Goal: Transaction & Acquisition: Book appointment/travel/reservation

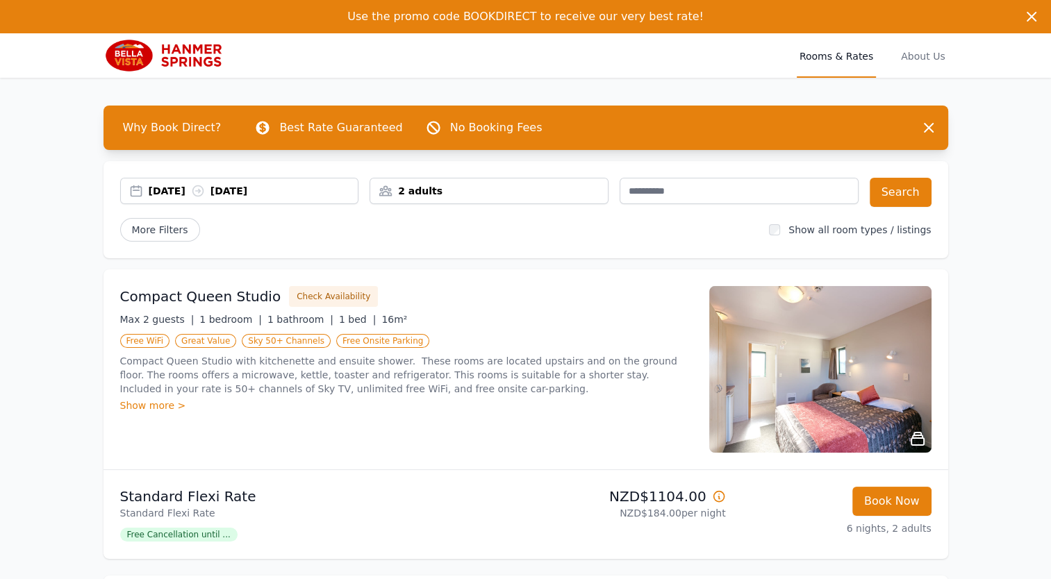
click at [452, 193] on div "2 adults" at bounding box center [489, 191] width 238 height 14
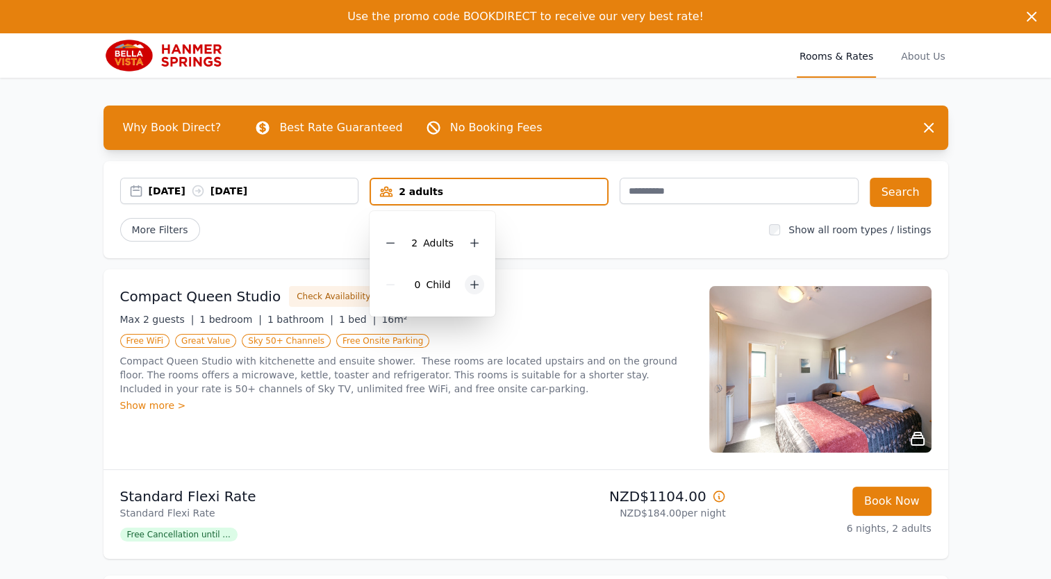
click at [474, 281] on icon at bounding box center [474, 284] width 11 height 11
click at [474, 281] on div at bounding box center [483, 284] width 19 height 19
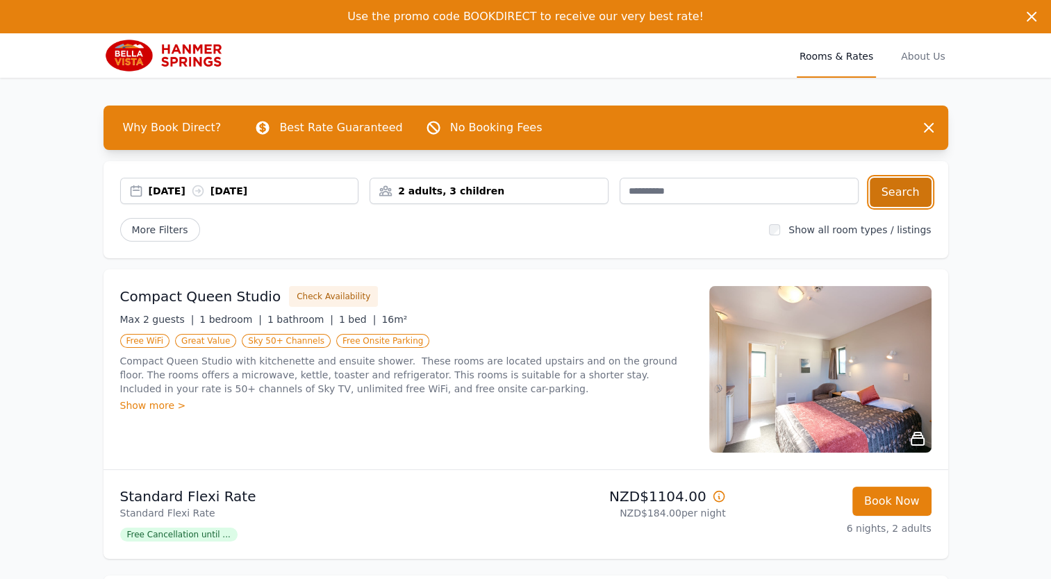
click at [905, 194] on button "Search" at bounding box center [901, 192] width 62 height 29
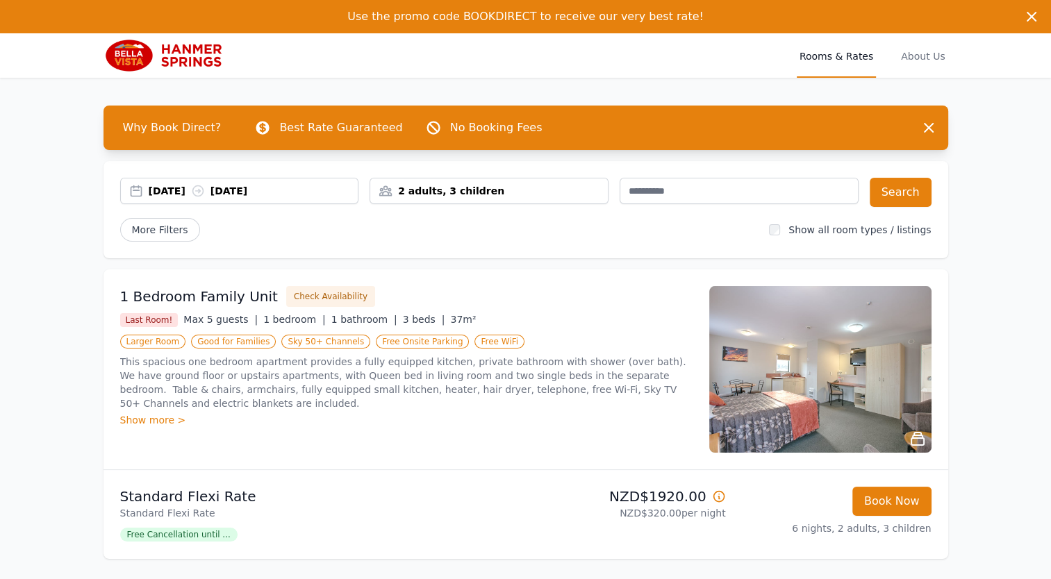
click at [152, 413] on div "Show more >" at bounding box center [406, 420] width 572 height 14
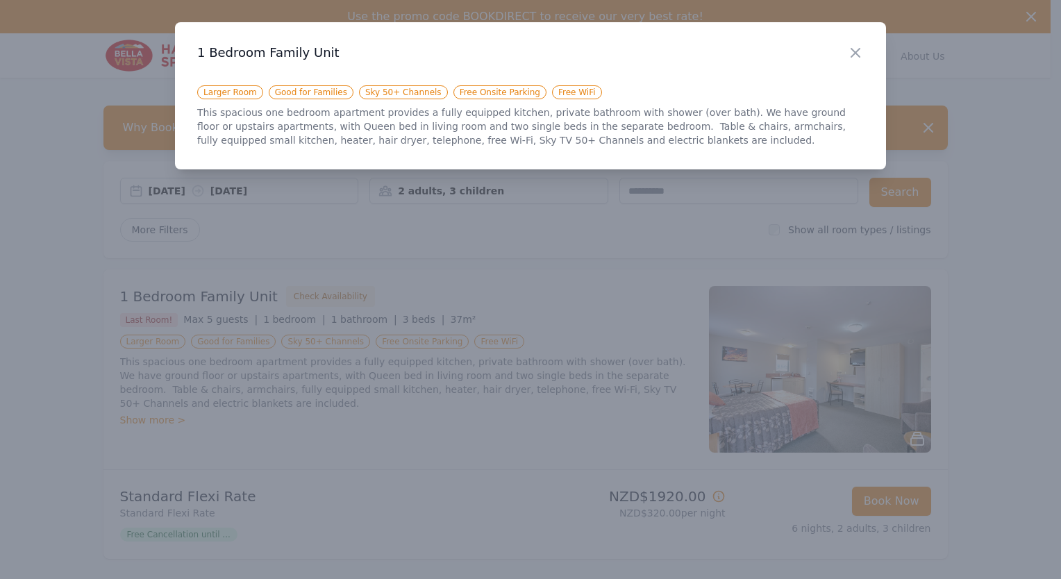
drag, startPoint x: 152, startPoint y: 407, endPoint x: 617, endPoint y: 276, distance: 482.7
click at [617, 276] on div at bounding box center [530, 289] width 1061 height 579
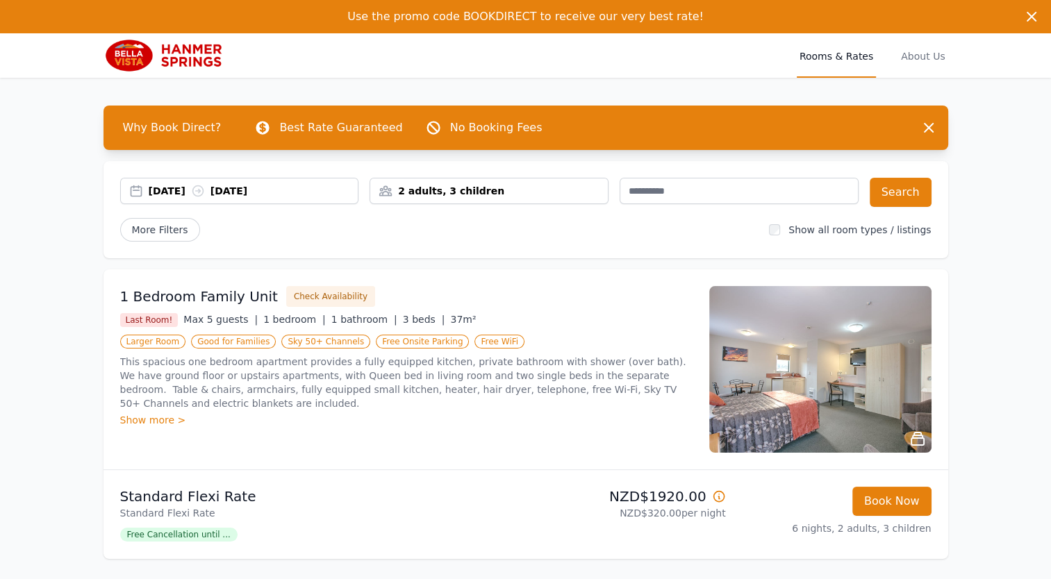
click at [156, 413] on div "Show more >" at bounding box center [406, 420] width 572 height 14
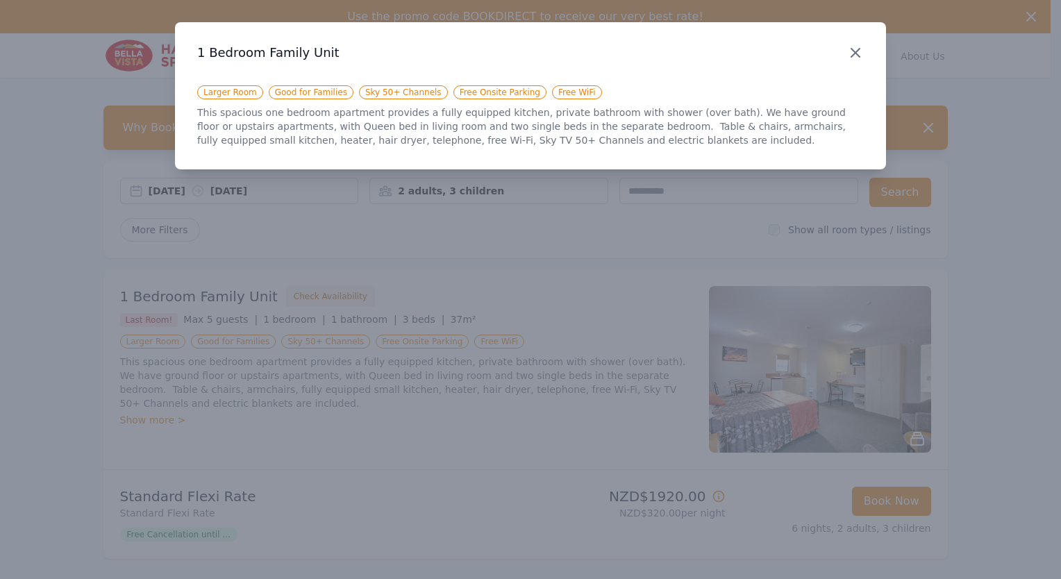
click at [859, 51] on icon "button" at bounding box center [856, 53] width 8 height 8
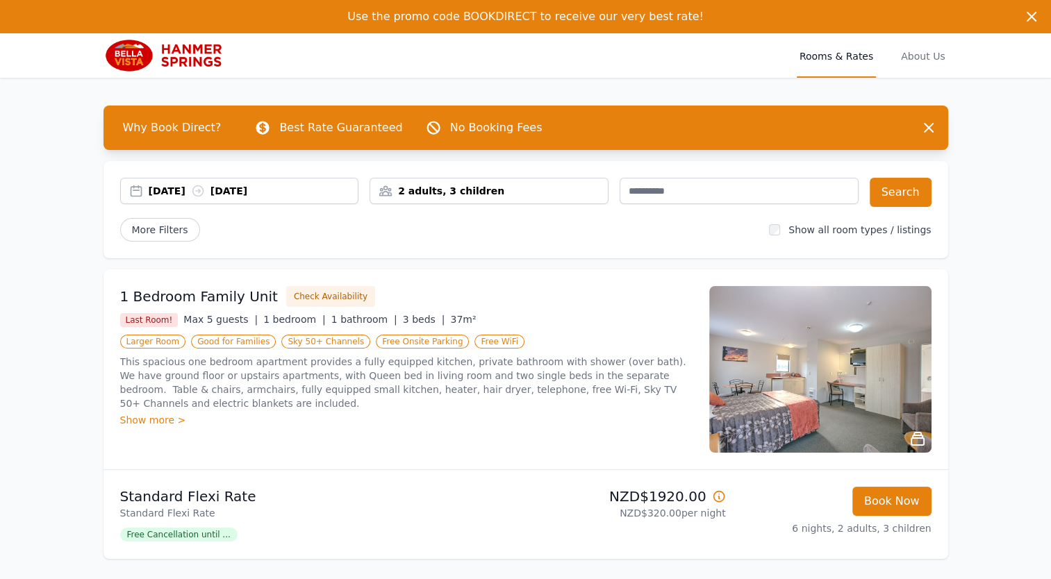
click at [806, 374] on img at bounding box center [820, 369] width 222 height 167
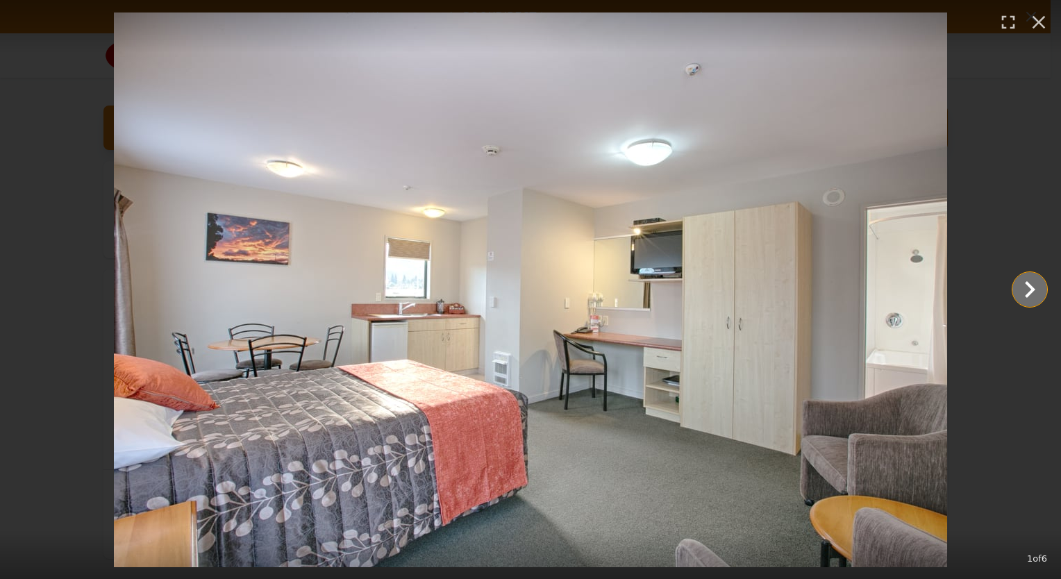
click at [1024, 292] on icon "Show slide 2 of 6" at bounding box center [1029, 289] width 33 height 33
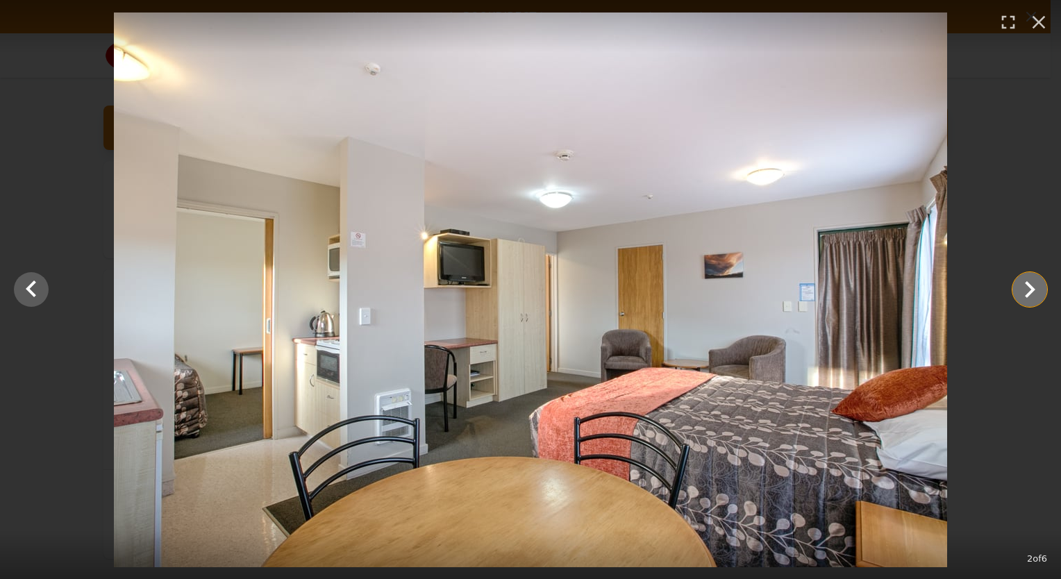
click at [1024, 292] on icon "Show slide 3 of 6" at bounding box center [1029, 289] width 33 height 33
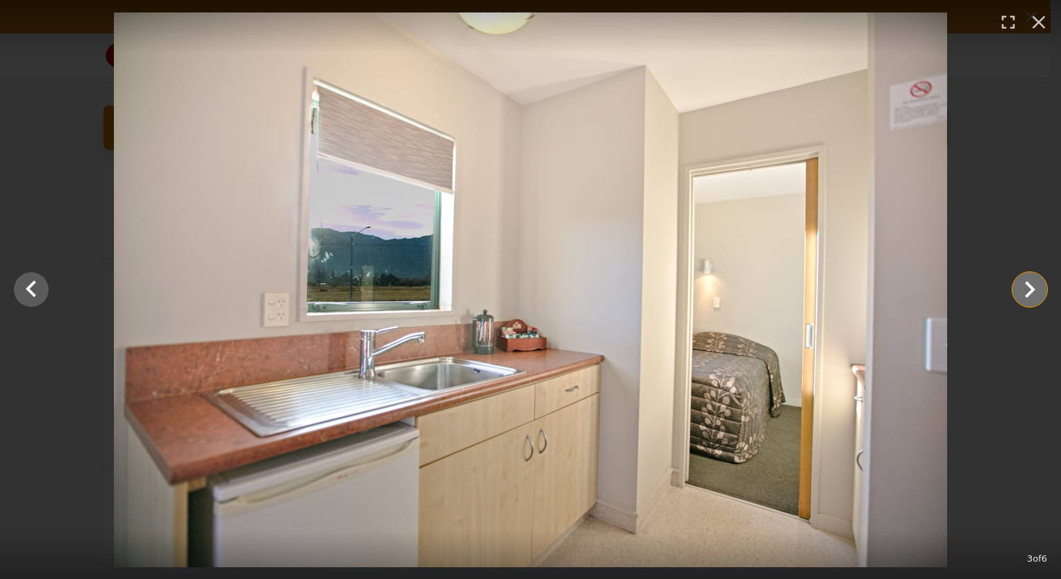
click at [1024, 292] on icon "Show slide 4 of 6" at bounding box center [1029, 289] width 33 height 33
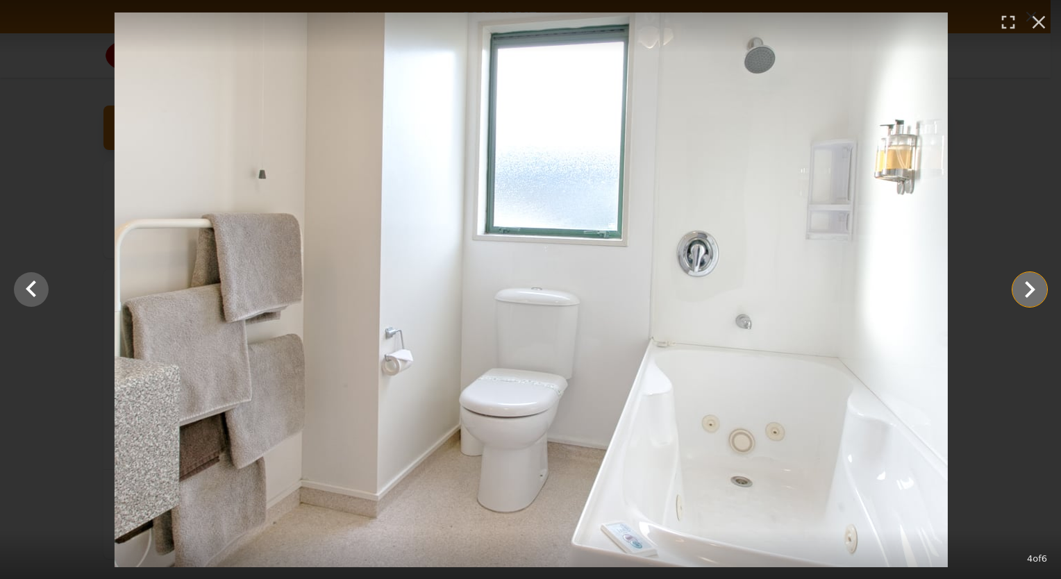
click at [1024, 292] on icon "Show slide 5 of 6" at bounding box center [1029, 289] width 33 height 33
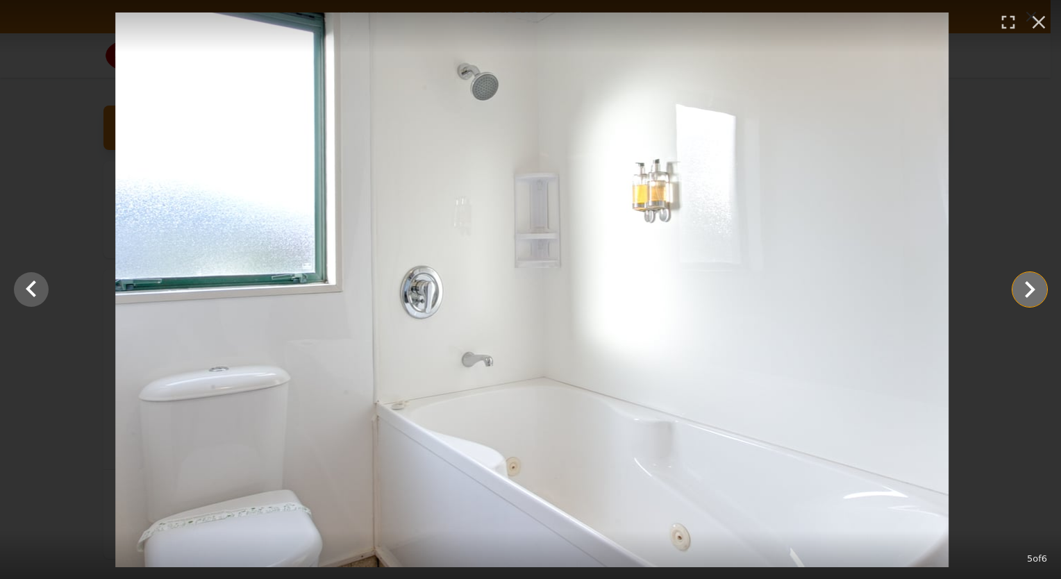
click at [1024, 292] on icon "Show slide 6 of 6" at bounding box center [1029, 289] width 33 height 33
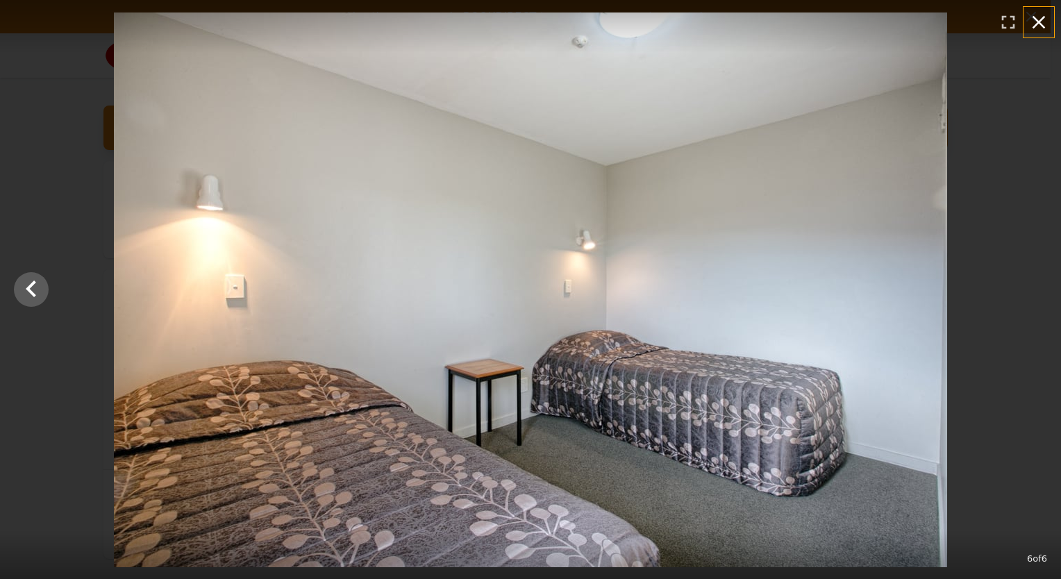
click at [1039, 22] on icon "button" at bounding box center [1039, 22] width 13 height 13
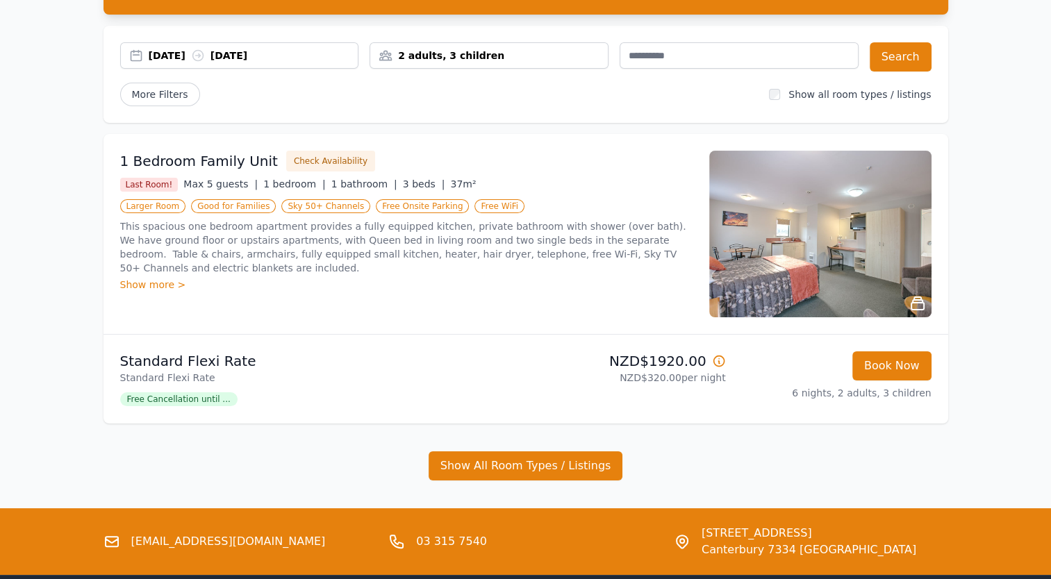
scroll to position [138, 0]
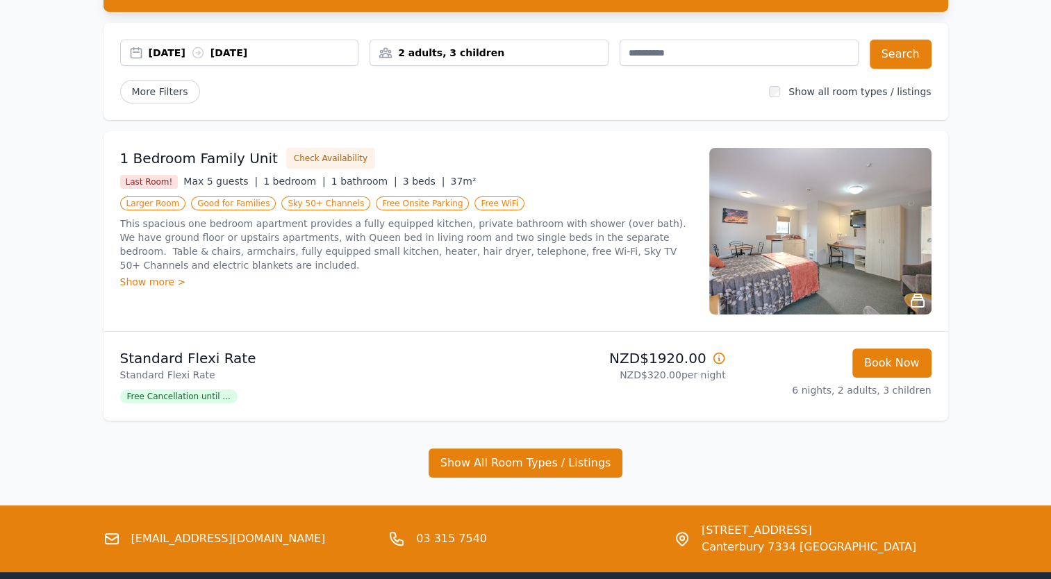
click at [859, 269] on img at bounding box center [820, 231] width 222 height 167
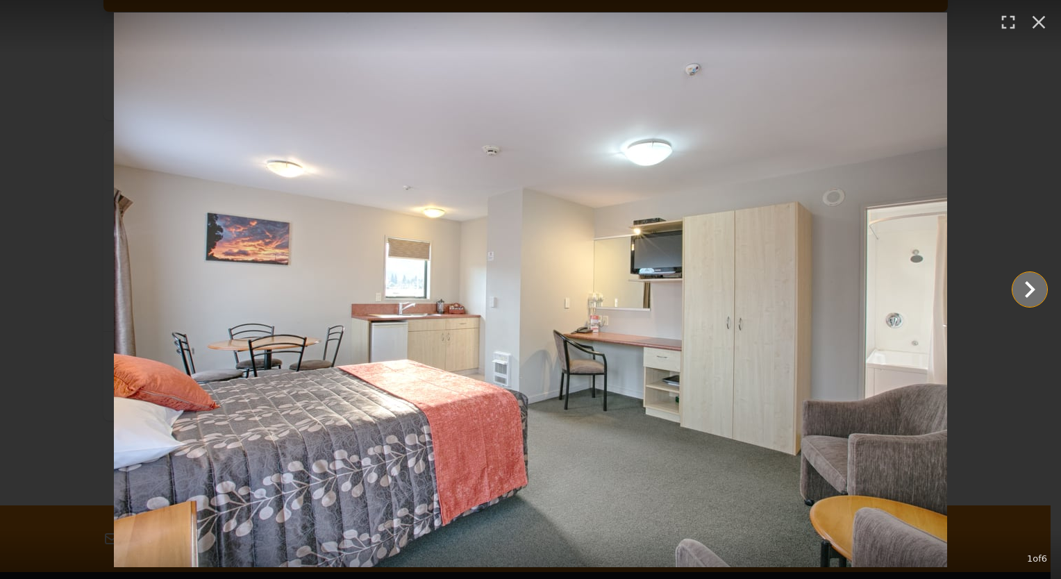
click at [1028, 284] on icon "Show slide 2 of 6" at bounding box center [1030, 289] width 10 height 17
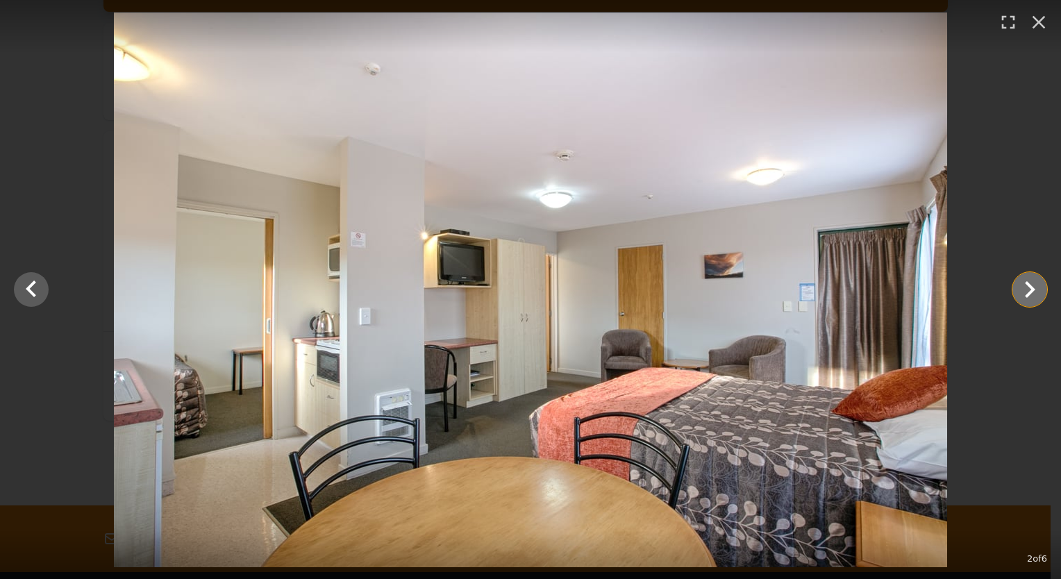
click at [1028, 284] on icon "Show slide 3 of 6" at bounding box center [1030, 289] width 10 height 17
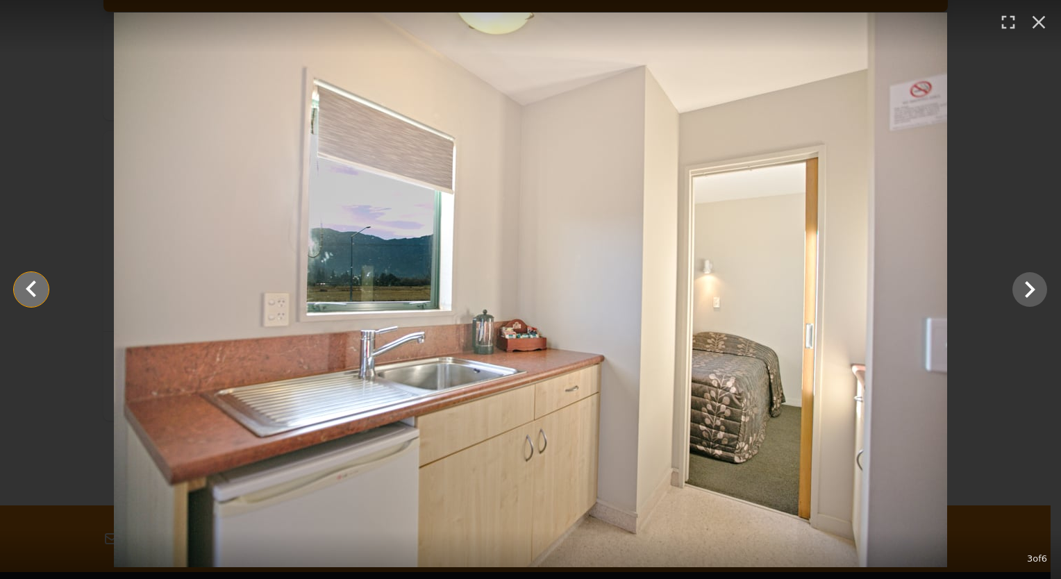
click at [34, 299] on icon "Show slide 2 of 6" at bounding box center [31, 289] width 33 height 33
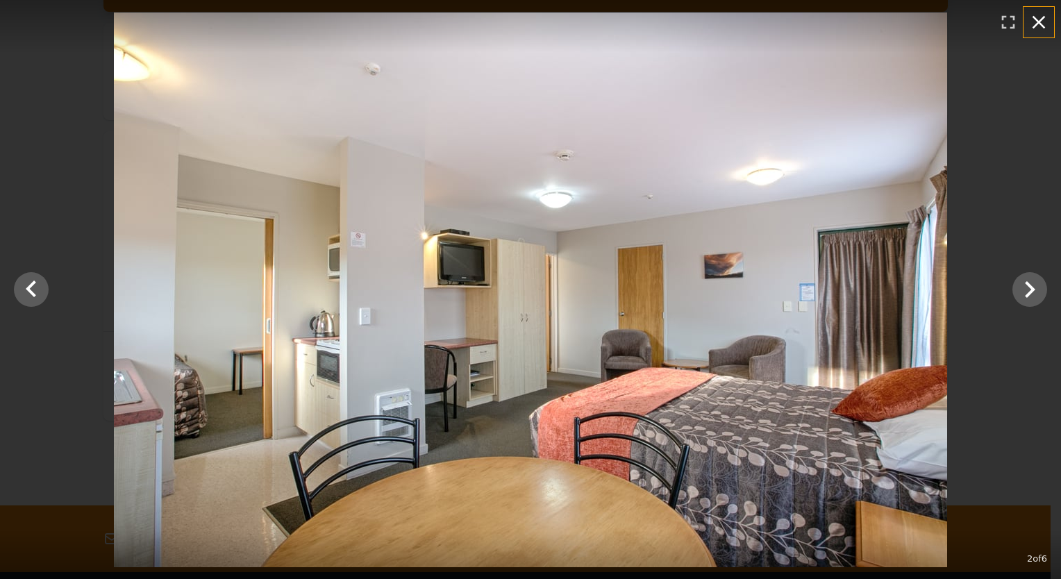
click at [1045, 21] on icon "button" at bounding box center [1039, 22] width 22 height 22
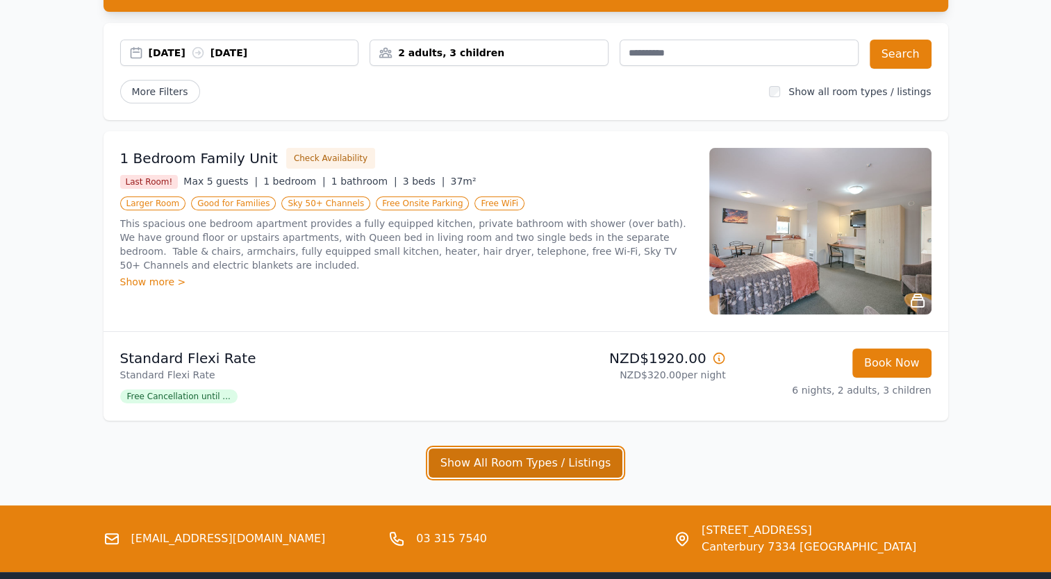
click at [506, 468] on button "Show All Room Types / Listings" at bounding box center [526, 463] width 194 height 29
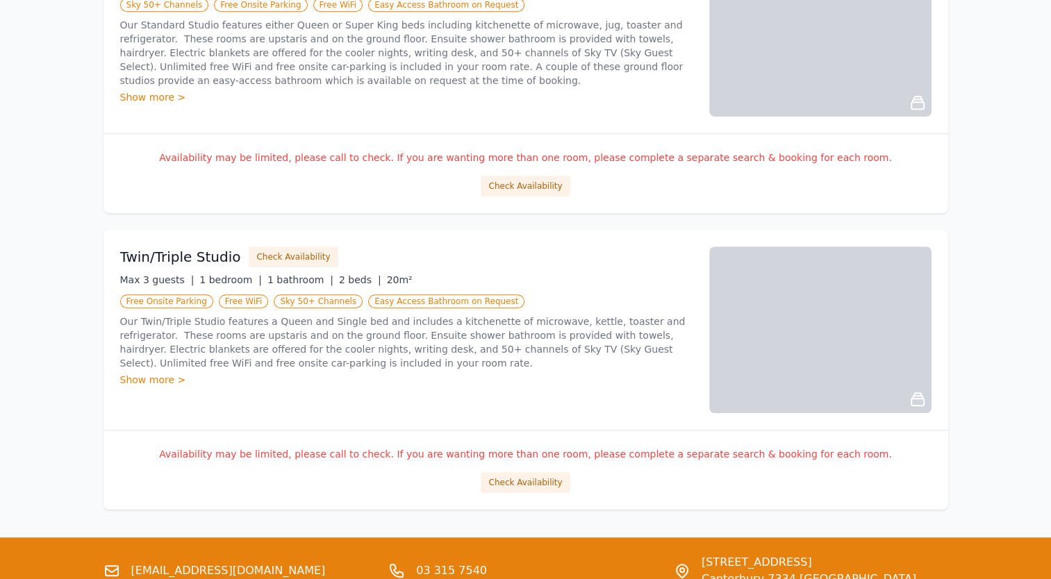
scroll to position [942, 0]
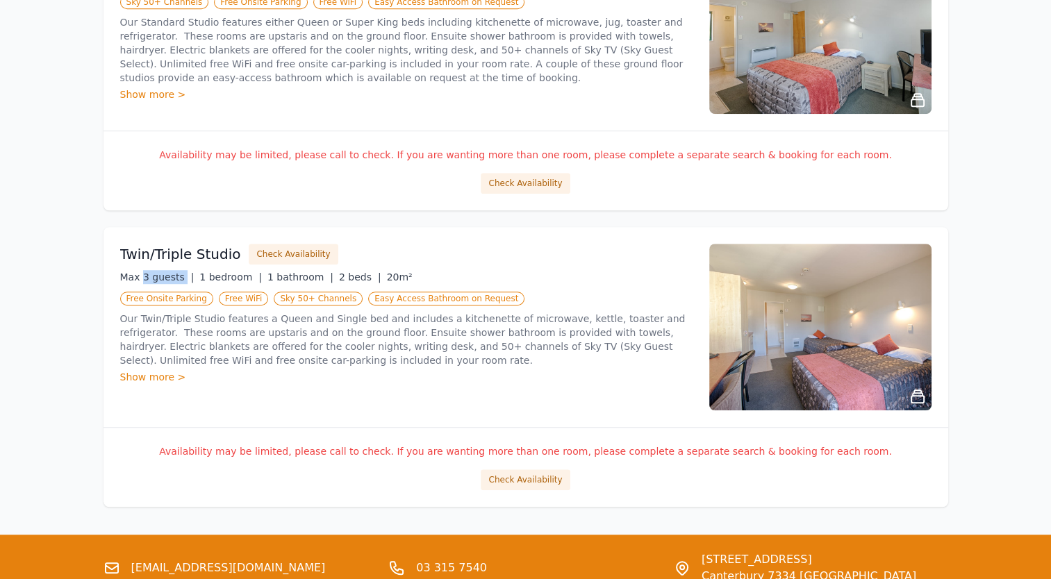
drag, startPoint x: 140, startPoint y: 278, endPoint x: 179, endPoint y: 277, distance: 38.2
click at [179, 277] on span "Max 3 guests |" at bounding box center [157, 277] width 74 height 11
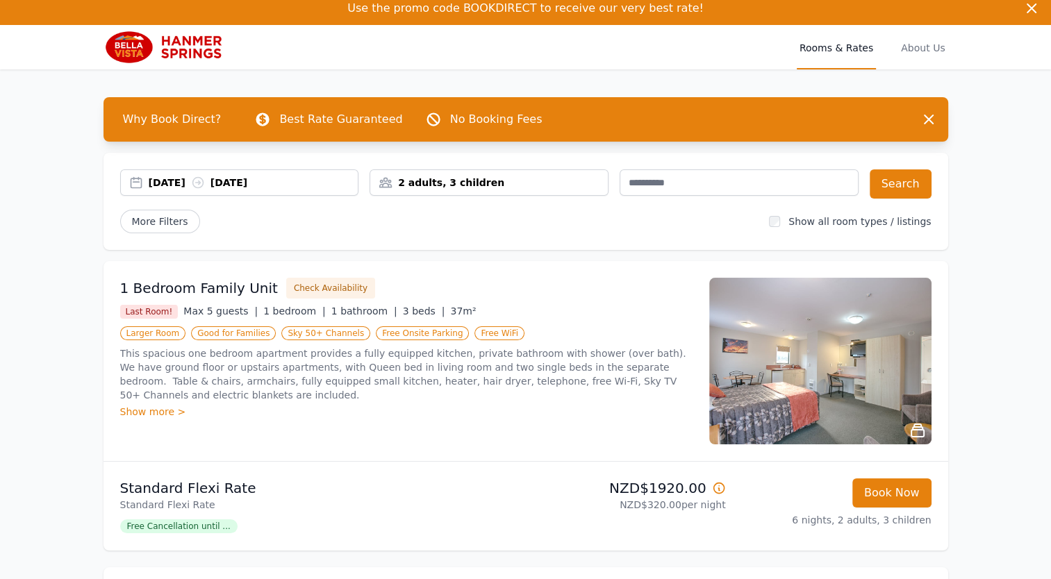
scroll to position [0, 0]
